Goal: Task Accomplishment & Management: Use online tool/utility

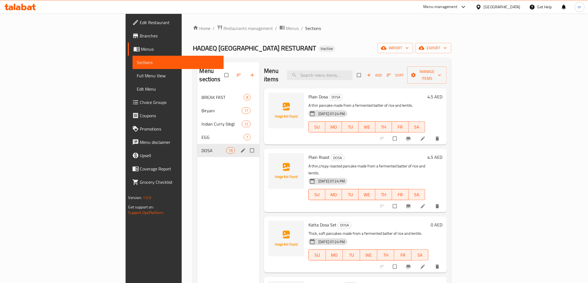
click at [247, 145] on input "Menu sections" at bounding box center [253, 150] width 12 height 11
checkbox input "true"
click at [217, 73] on input "checkbox" at bounding box center [223, 75] width 12 height 11
checkbox input "false"
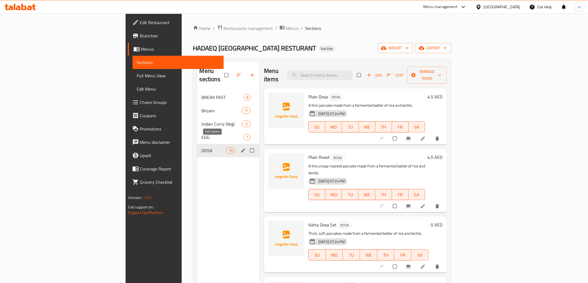
click at [241, 149] on icon "edit" at bounding box center [243, 151] width 4 height 4
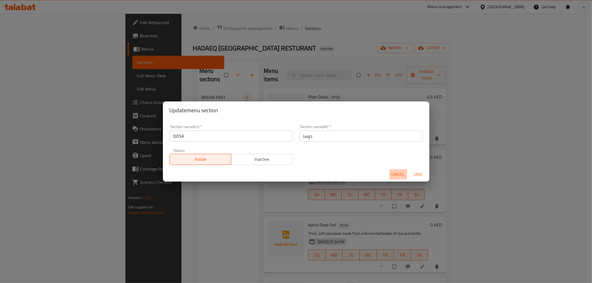
click at [395, 173] on span "Cancel" at bounding box center [398, 174] width 13 height 7
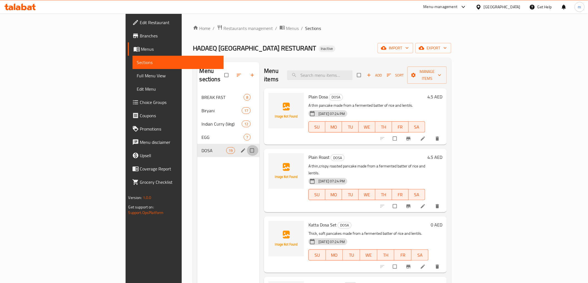
click at [247, 145] on input "Menu sections" at bounding box center [253, 150] width 12 height 11
checkbox input "true"
click at [232, 73] on icon "button" at bounding box center [234, 75] width 4 height 4
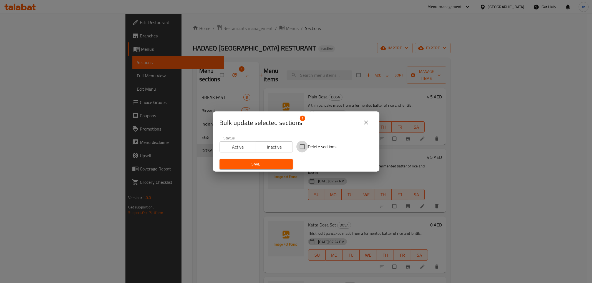
click at [303, 145] on input "Delete sections" at bounding box center [303, 147] width 12 height 12
checkbox input "true"
click at [259, 163] on span "Save" at bounding box center [256, 164] width 64 height 7
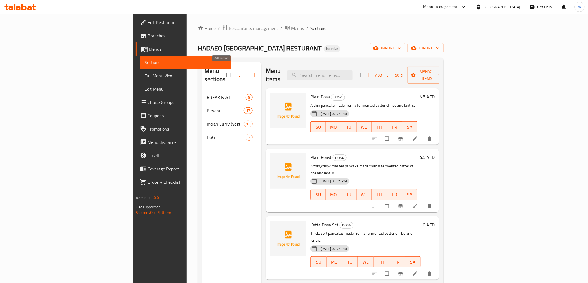
click at [248, 69] on button "button" at bounding box center [254, 75] width 13 height 12
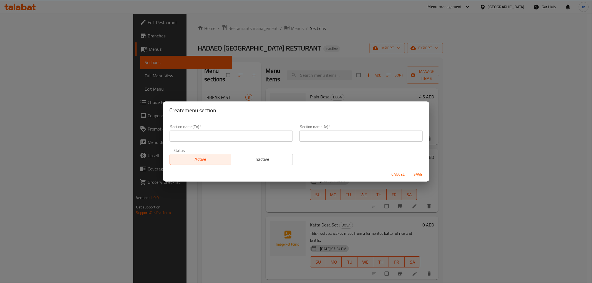
click at [313, 57] on div "Create menu section Section name(En)   * Section name(En) * Section name(Ar)   …" at bounding box center [296, 141] width 592 height 283
click at [402, 176] on span "Cancel" at bounding box center [398, 174] width 13 height 7
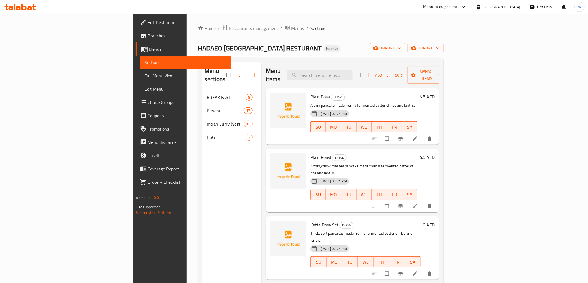
click at [378, 48] on icon "button" at bounding box center [376, 48] width 6 height 4
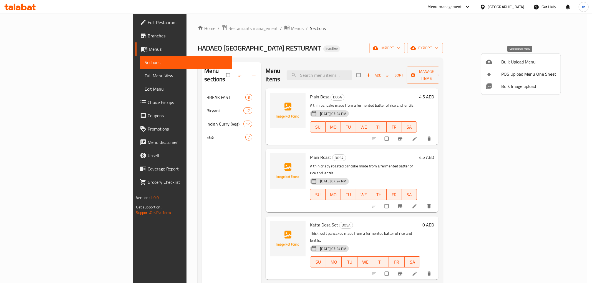
click at [518, 61] on span "Bulk Upload Menu" at bounding box center [528, 62] width 55 height 7
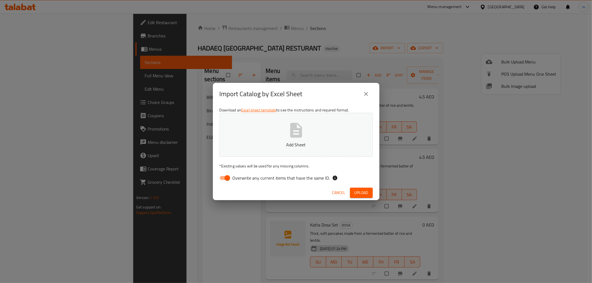
click at [229, 180] on input "Overwrite any current items that have the same ID." at bounding box center [228, 178] width 32 height 11
checkbox input "false"
click at [269, 148] on p "Add Sheet" at bounding box center [296, 145] width 136 height 7
click at [363, 195] on span "Upload" at bounding box center [362, 193] width 14 height 7
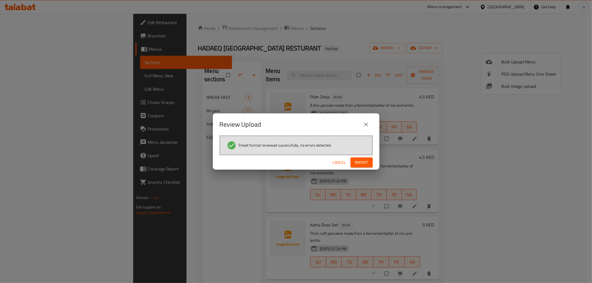
click at [363, 162] on span "Import" at bounding box center [361, 162] width 13 height 7
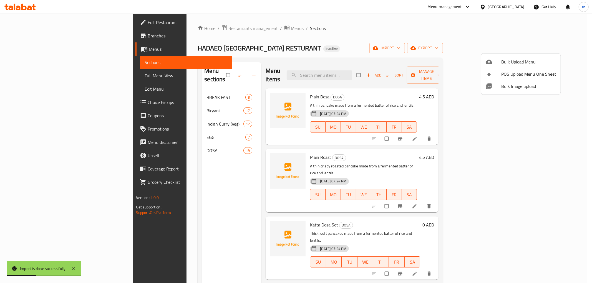
click at [167, 143] on div at bounding box center [296, 141] width 592 height 283
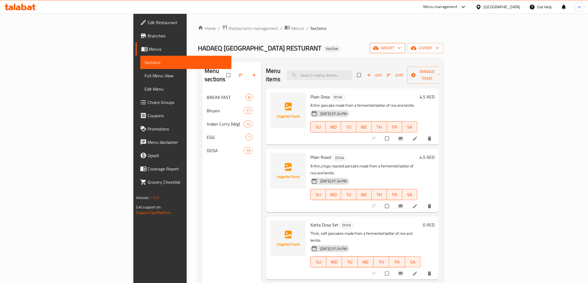
click at [401, 49] on span "import" at bounding box center [387, 48] width 27 height 7
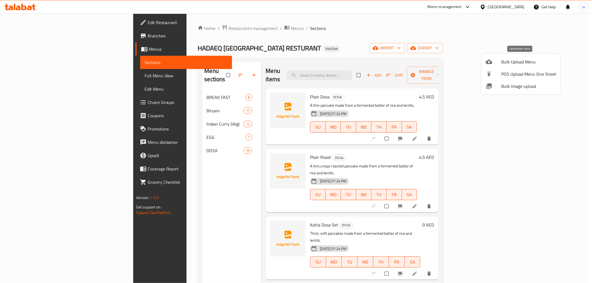
click at [516, 61] on span "Bulk Upload Menu" at bounding box center [528, 62] width 55 height 7
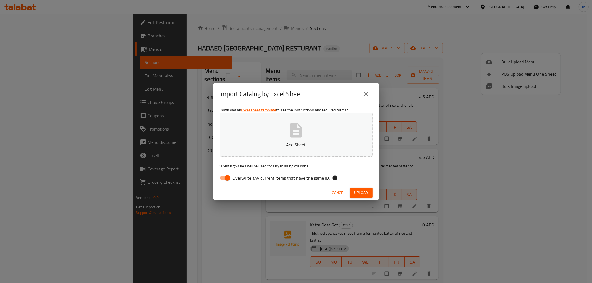
click at [226, 177] on input "Overwrite any current items that have the same ID." at bounding box center [228, 178] width 32 height 11
checkbox input "false"
click at [268, 112] on link "Excel sheet template" at bounding box center [258, 110] width 35 height 7
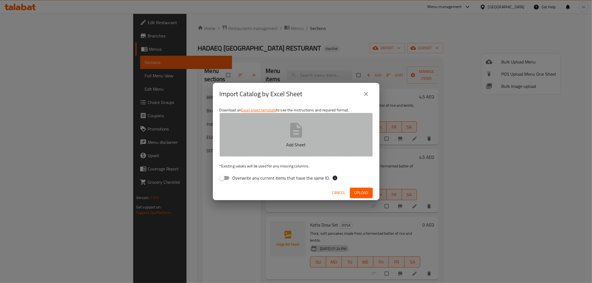
click at [342, 135] on button "Add Sheet" at bounding box center [296, 135] width 153 height 44
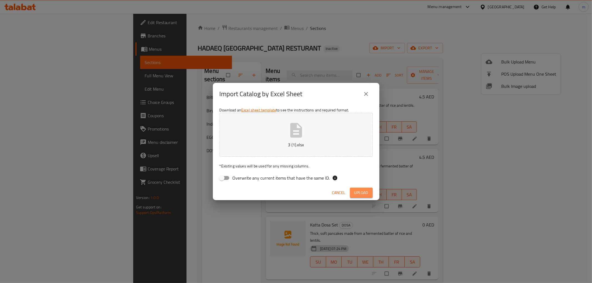
click at [360, 190] on span "Upload" at bounding box center [362, 193] width 14 height 7
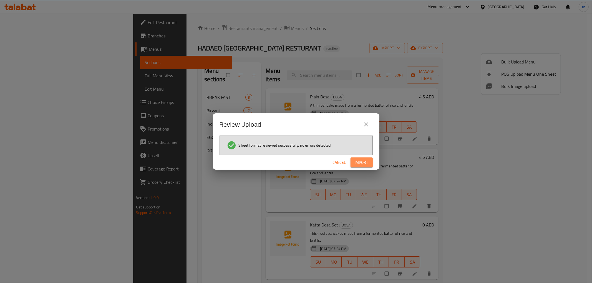
click at [364, 162] on span "Import" at bounding box center [361, 162] width 13 height 7
